Goal: Information Seeking & Learning: Learn about a topic

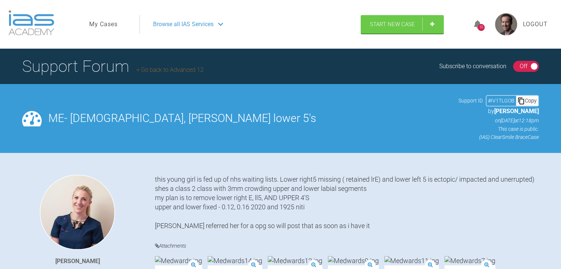
click at [148, 72] on link "Go back to Advanced 12" at bounding box center [169, 69] width 67 height 7
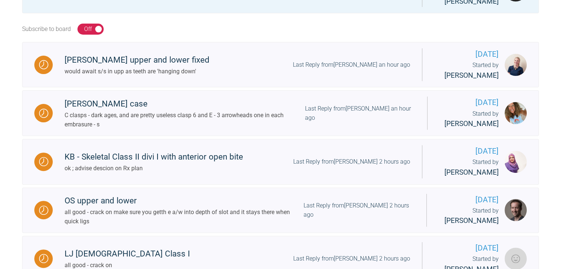
scroll to position [225, 0]
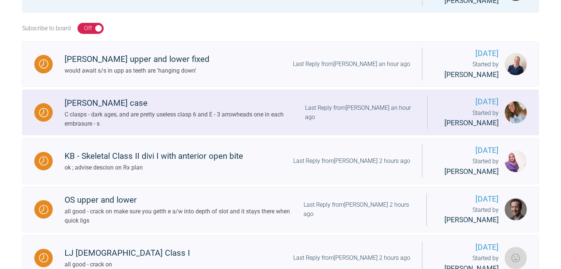
click at [150, 117] on div "C clasps - dark ages, and are pretty useless clasp 6 and E - 3 arrowheads one i…" at bounding box center [185, 119] width 240 height 19
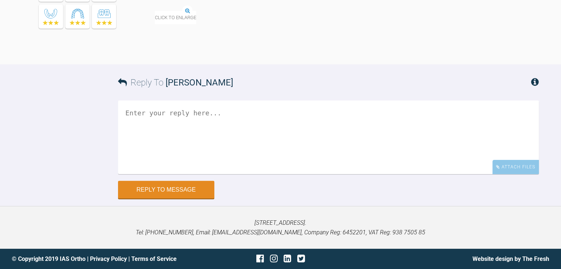
scroll to position [4711, 0]
click at [200, 11] on img at bounding box center [197, 6] width 85 height 9
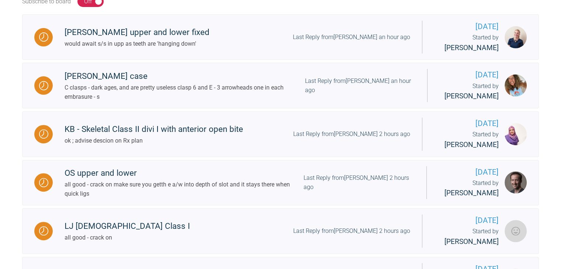
scroll to position [253, 0]
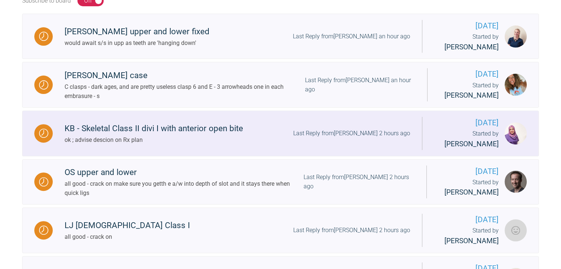
click at [171, 135] on div "KB - Skeletal Class II divi I with anterior open bite" at bounding box center [154, 128] width 178 height 13
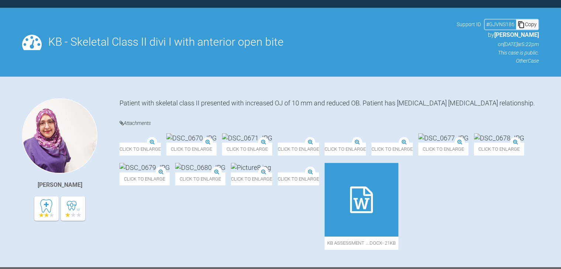
scroll to position [252, 0]
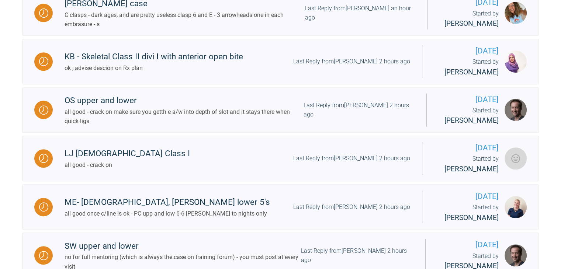
scroll to position [466, 0]
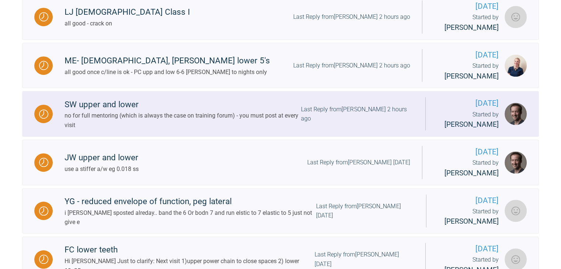
click at [137, 127] on div "no for full mentoring (which is always the case on training forum) - you must p…" at bounding box center [183, 120] width 236 height 19
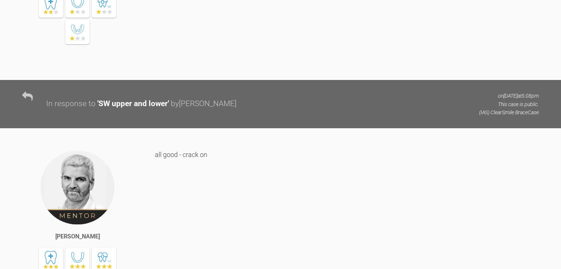
scroll to position [839, 0]
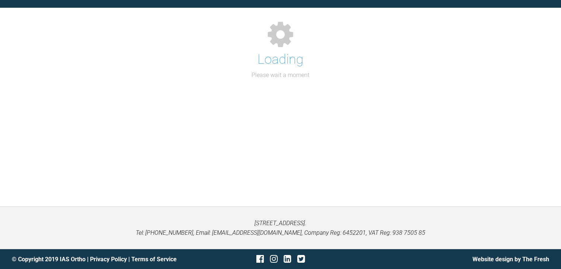
scroll to position [839, 0]
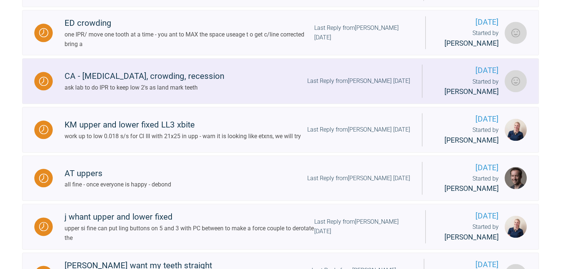
click at [93, 104] on link "CA - [MEDICAL_DATA], crowding, recession ask lab to do IPR to keep low 2's as l…" at bounding box center [280, 81] width 517 height 46
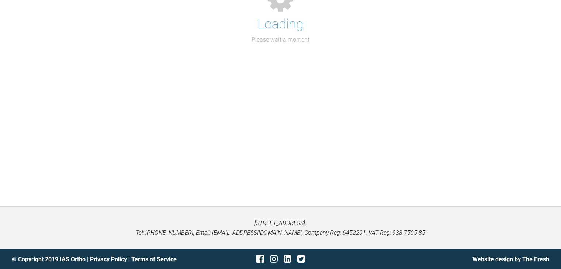
scroll to position [839, 0]
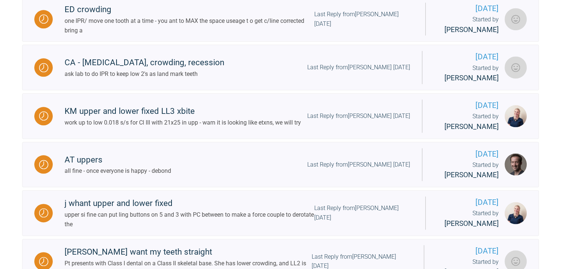
scroll to position [946, 0]
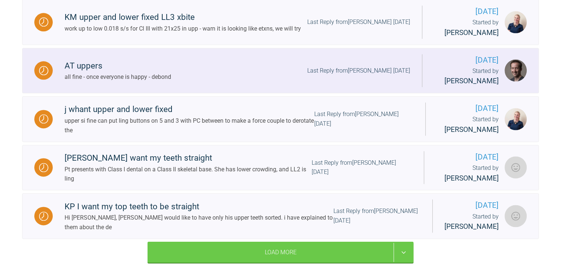
click at [103, 82] on div "all fine - once everyone is happy - debond" at bounding box center [118, 77] width 107 height 10
